Goal: Task Accomplishment & Management: Manage account settings

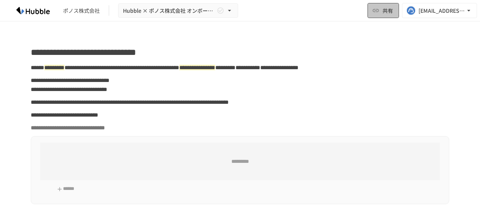
click at [376, 10] on icon "button" at bounding box center [376, 11] width 8 height 8
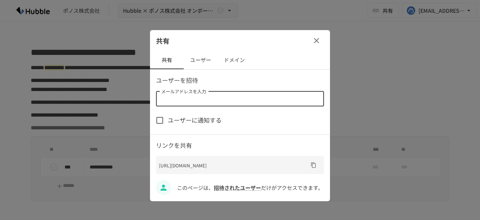
click at [200, 94] on div "メールアドレスを入力 メールアドレスを入力" at bounding box center [240, 98] width 168 height 15
paste input "**********"
type input "**********"
click at [316, 98] on icon "クリア" at bounding box center [317, 99] width 8 height 8
click at [203, 61] on button "ユーザー" at bounding box center [201, 60] width 34 height 18
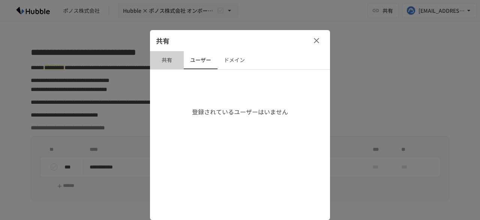
click at [166, 59] on button "共有" at bounding box center [167, 60] width 34 height 18
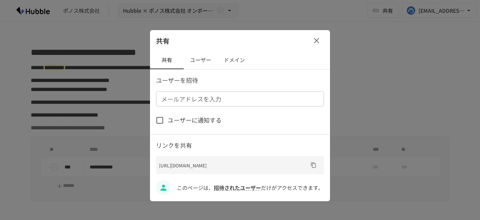
click at [235, 98] on input "メールアドレスを入力" at bounding box center [239, 98] width 163 height 11
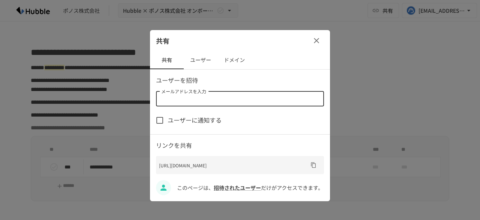
paste input "**********"
type input "**********"
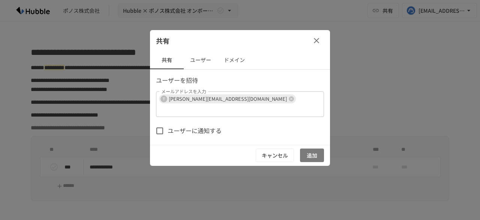
click at [314, 148] on button "追加" at bounding box center [312, 155] width 24 height 14
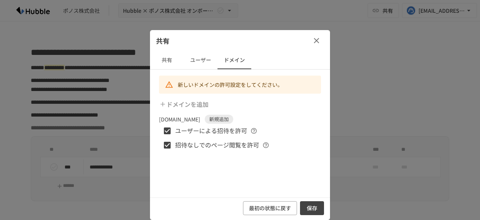
click at [198, 64] on button "ユーザー" at bounding box center [201, 60] width 34 height 18
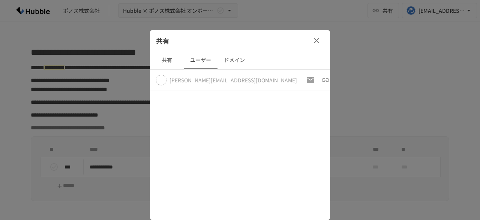
click at [234, 60] on button "ドメイン" at bounding box center [235, 60] width 34 height 18
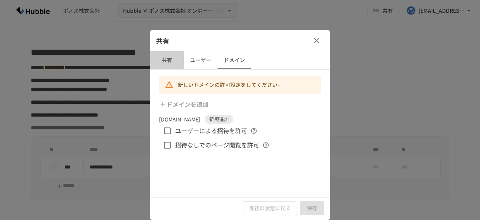
click at [177, 60] on button "共有" at bounding box center [167, 60] width 34 height 18
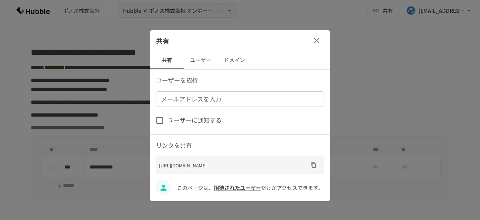
click at [229, 57] on button "ドメイン" at bounding box center [235, 60] width 34 height 18
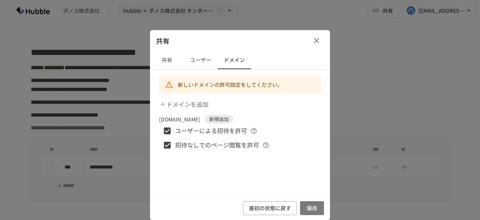
click at [315, 206] on button "保存" at bounding box center [312, 208] width 24 height 14
click at [308, 206] on button "保存" at bounding box center [312, 208] width 24 height 14
click at [309, 206] on button "保存" at bounding box center [312, 208] width 24 height 14
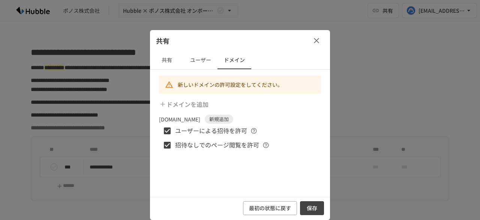
click at [315, 39] on icon "button" at bounding box center [316, 40] width 9 height 9
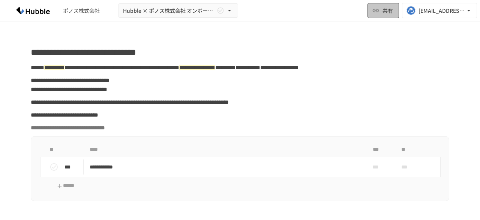
click at [383, 14] on span "共有" at bounding box center [388, 10] width 11 height 8
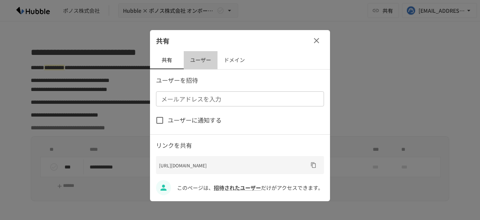
click at [199, 57] on button "ユーザー" at bounding box center [201, 60] width 34 height 18
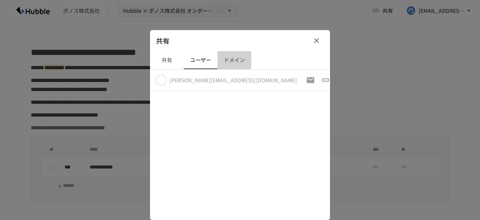
click at [229, 60] on button "ドメイン" at bounding box center [235, 60] width 34 height 18
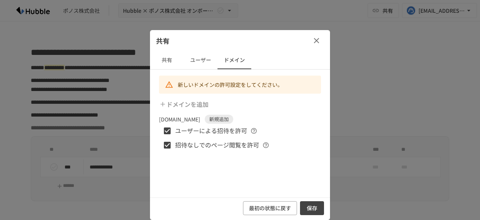
click at [308, 209] on button "保存" at bounding box center [312, 208] width 24 height 14
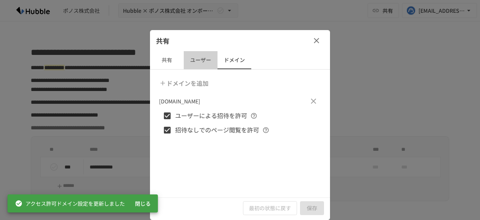
click at [195, 55] on button "ユーザー" at bounding box center [201, 60] width 34 height 18
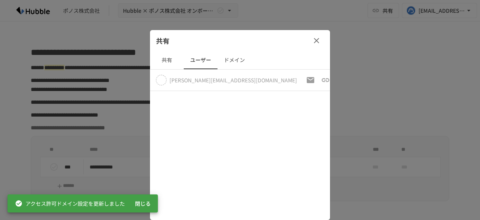
click at [169, 59] on button "共有" at bounding box center [167, 60] width 34 height 18
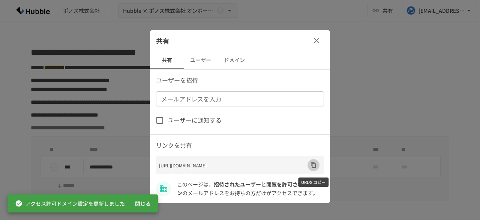
click at [313, 164] on icon "URLをコピー" at bounding box center [314, 165] width 6 height 6
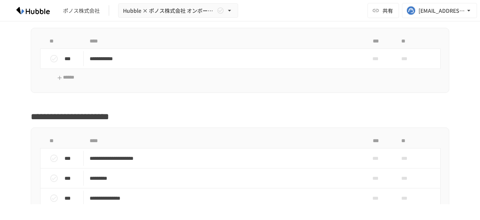
scroll to position [150, 0]
